Goal: Find specific page/section: Find specific page/section

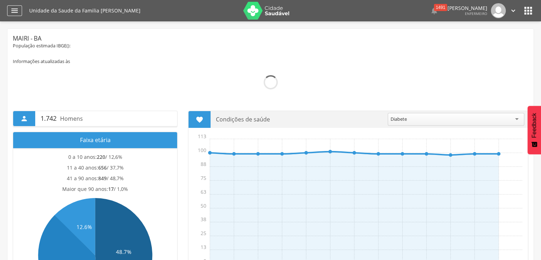
click at [15, 9] on icon "" at bounding box center [14, 10] width 9 height 9
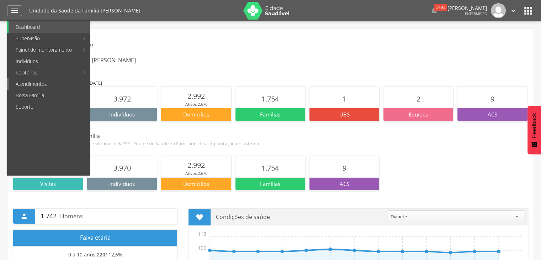
click at [27, 84] on link "Atendimentos" at bounding box center [49, 83] width 81 height 11
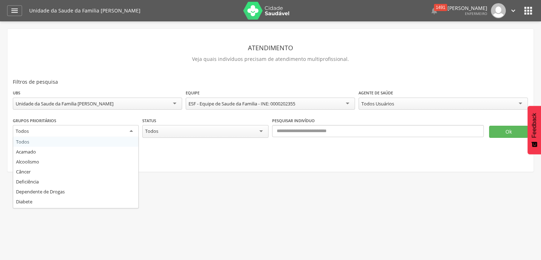
click at [135, 132] on div "Todos" at bounding box center [76, 131] width 126 height 13
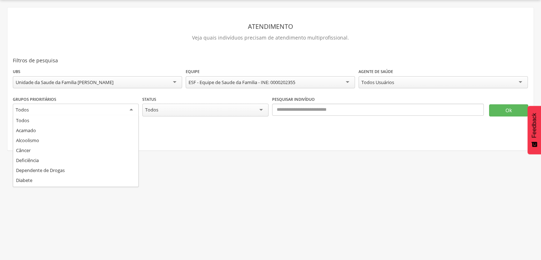
click at [262, 108] on div "Todos" at bounding box center [205, 110] width 126 height 13
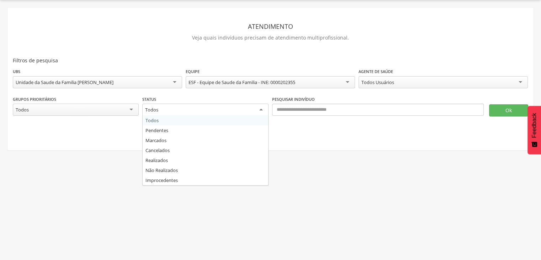
click at [310, 100] on label "Pesquisar indivíduo" at bounding box center [293, 99] width 43 height 6
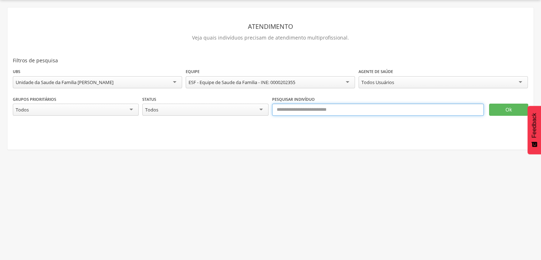
click at [306, 107] on input "text" at bounding box center [378, 110] width 212 height 12
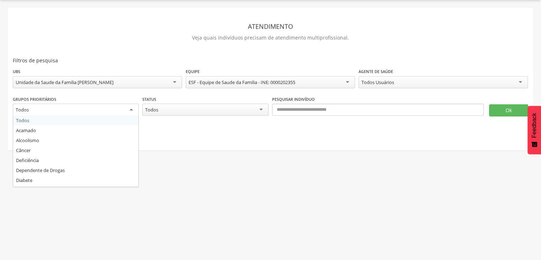
click at [133, 110] on div "Todos" at bounding box center [76, 110] width 126 height 13
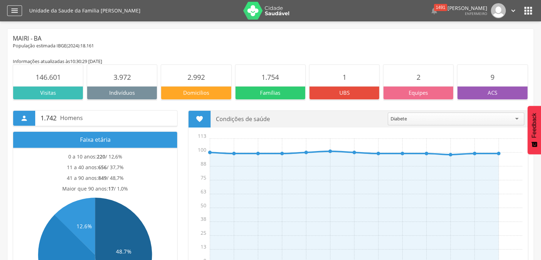
click at [14, 8] on icon "" at bounding box center [14, 10] width 9 height 9
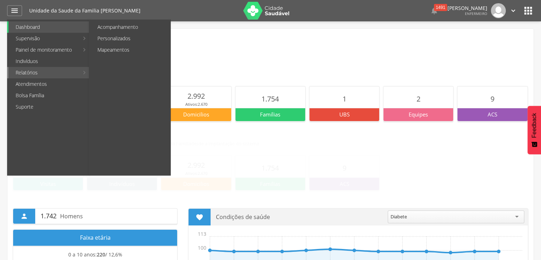
click at [27, 76] on link "Relatórios" at bounding box center [44, 72] width 70 height 11
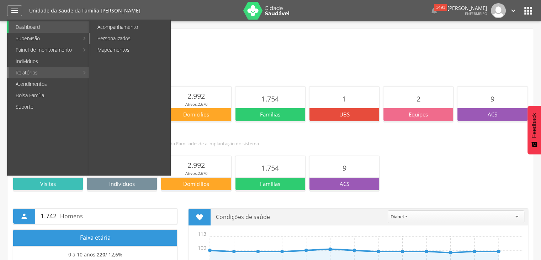
click at [111, 40] on link "Personalizados" at bounding box center [130, 38] width 80 height 11
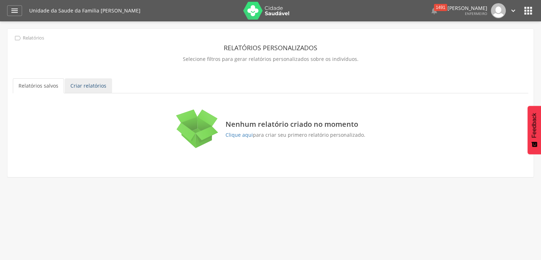
click at [89, 84] on link "Criar relatórios" at bounding box center [88, 85] width 47 height 15
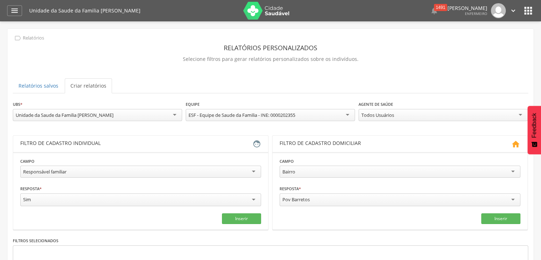
scroll to position [36, 0]
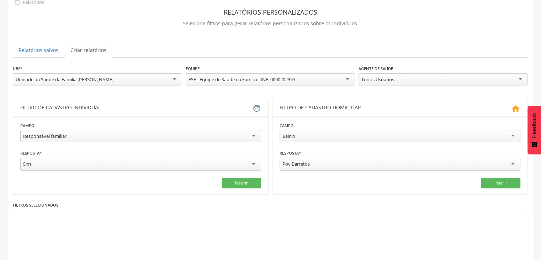
click at [89, 133] on div "Responsável familiar" at bounding box center [140, 136] width 241 height 12
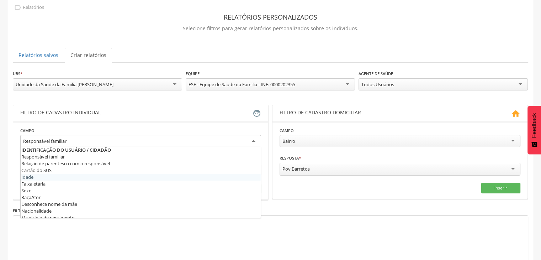
scroll to position [0, 0]
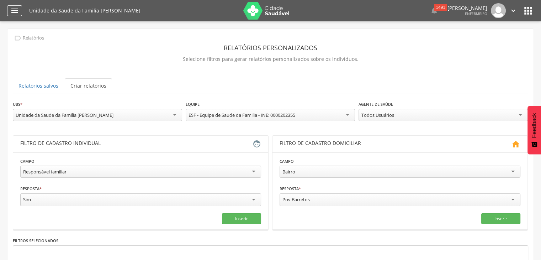
click at [14, 10] on icon "" at bounding box center [14, 10] width 9 height 9
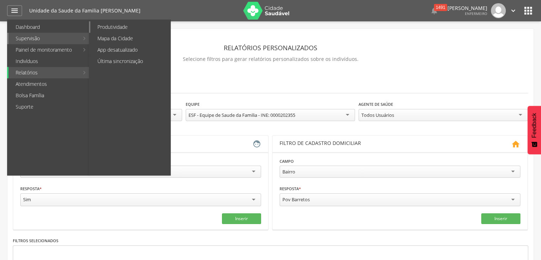
click at [102, 27] on link "Produtividade" at bounding box center [130, 26] width 80 height 11
type input "**********"
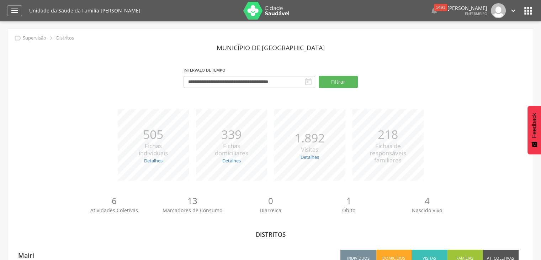
scroll to position [34, 0]
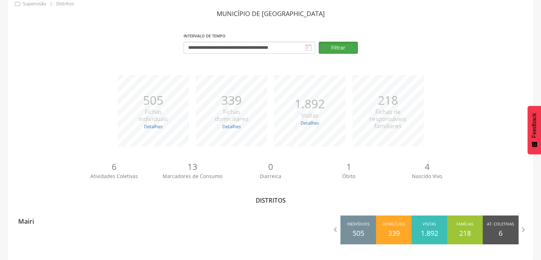
click at [333, 51] on button "Filtrar" at bounding box center [338, 48] width 39 height 12
click at [307, 48] on icon "" at bounding box center [308, 47] width 9 height 9
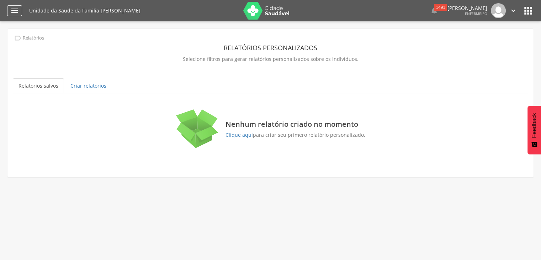
click at [14, 12] on icon "" at bounding box center [14, 10] width 9 height 9
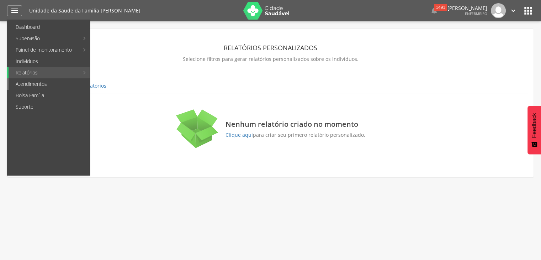
click at [50, 85] on link "Atendimentos" at bounding box center [49, 83] width 81 height 11
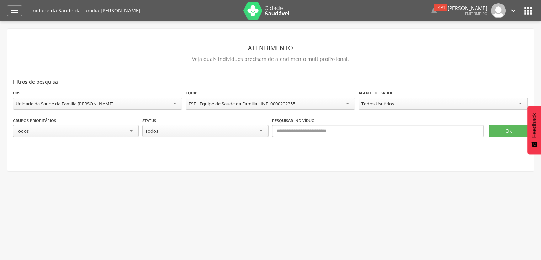
scroll to position [28, 0]
click at [383, 101] on div "Todos Usuários" at bounding box center [378, 103] width 33 height 6
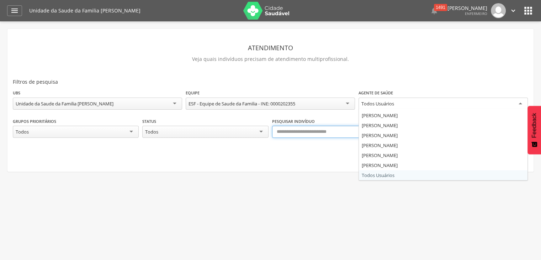
click at [305, 130] on input "text" at bounding box center [378, 132] width 212 height 12
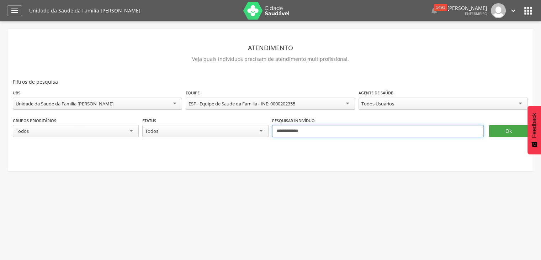
type input "**********"
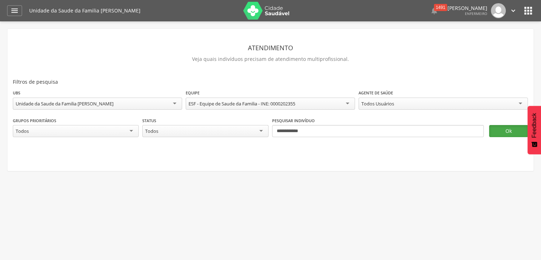
click at [512, 128] on button "Ok" at bounding box center [508, 131] width 39 height 12
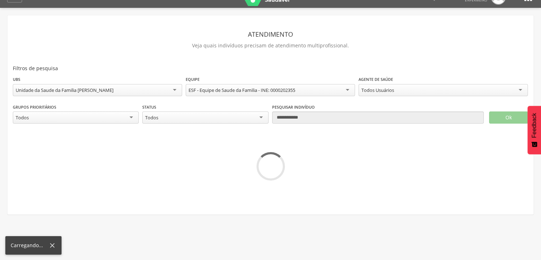
scroll to position [21, 0]
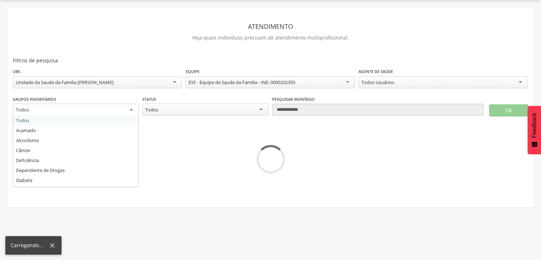
click at [98, 109] on div "Todos" at bounding box center [76, 110] width 126 height 13
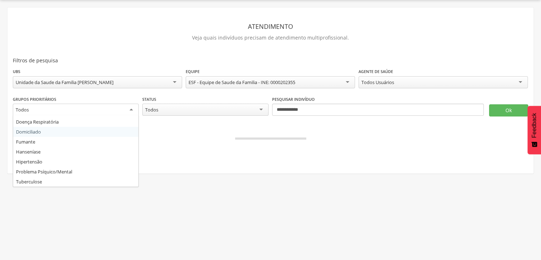
scroll to position [0, 0]
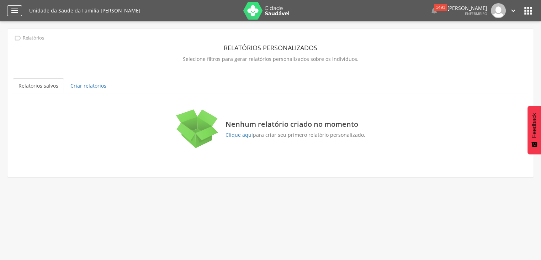
click at [17, 11] on icon "" at bounding box center [14, 10] width 9 height 9
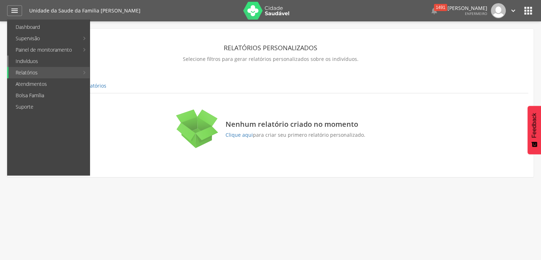
click at [42, 61] on link "Indivíduos" at bounding box center [49, 61] width 81 height 11
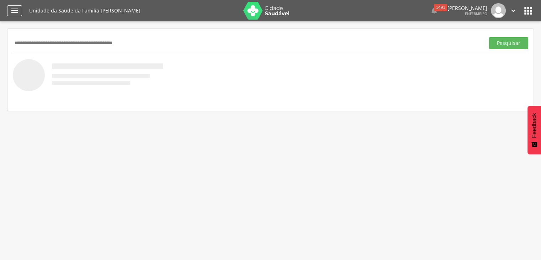
click at [16, 12] on icon "" at bounding box center [14, 10] width 9 height 9
